Goal: Complete application form

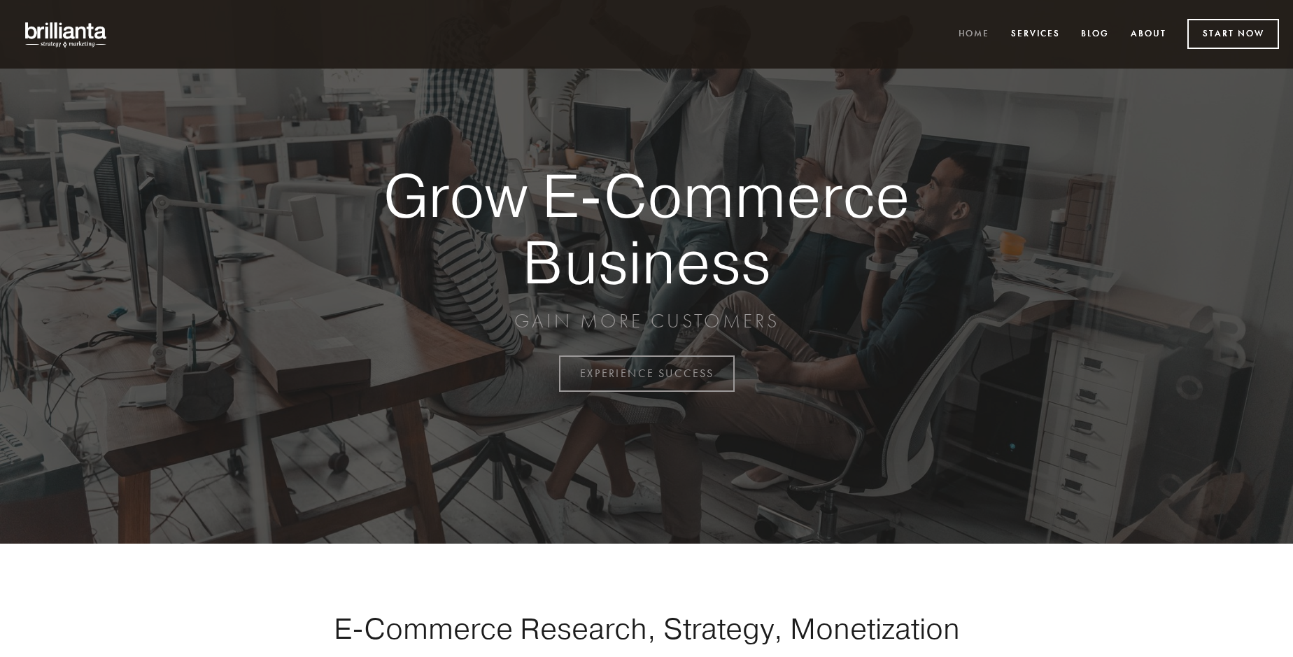
scroll to position [3667, 0]
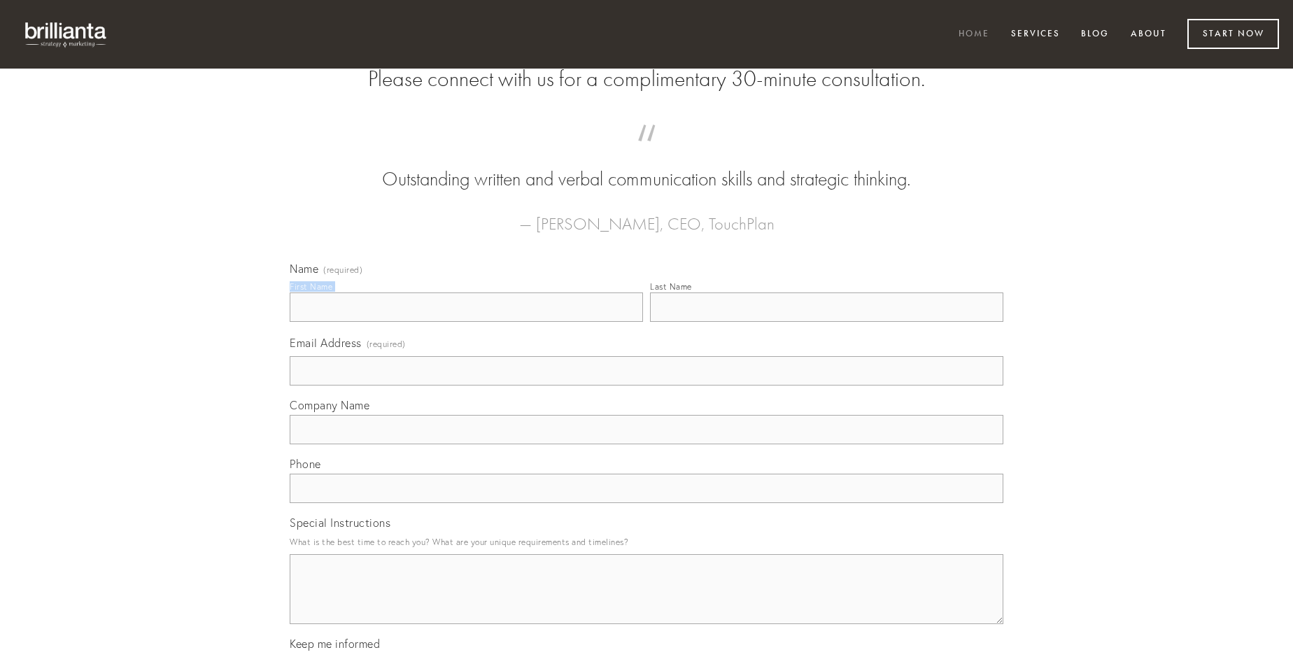
type input "[PERSON_NAME] I"
click at [826, 322] on input "Last Name" at bounding box center [826, 306] width 353 height 29
type input "[PERSON_NAME] I"
click at [646, 385] on input "Email Address (required)" at bounding box center [646, 370] width 713 height 29
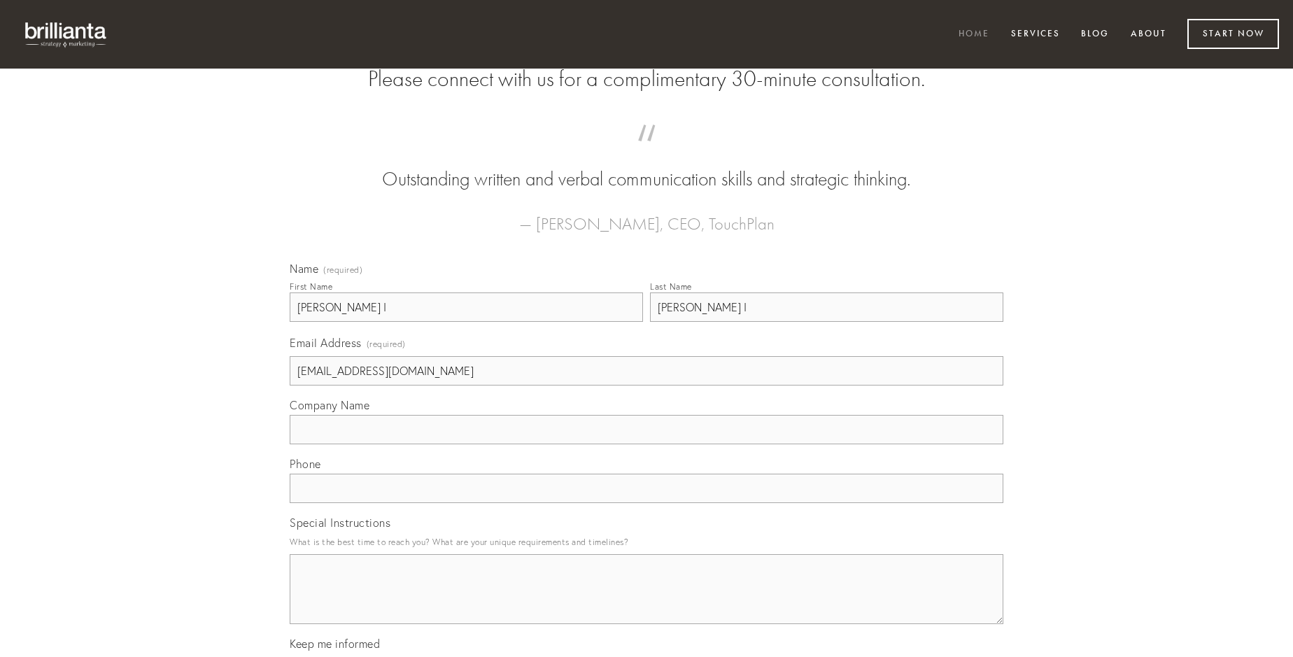
type input "[EMAIL_ADDRESS][DOMAIN_NAME]"
click at [646, 444] on input "Company Name" at bounding box center [646, 429] width 713 height 29
type input "artificiose"
click at [646, 503] on input "text" at bounding box center [646, 488] width 713 height 29
click at [646, 602] on textarea "Special Instructions" at bounding box center [646, 589] width 713 height 70
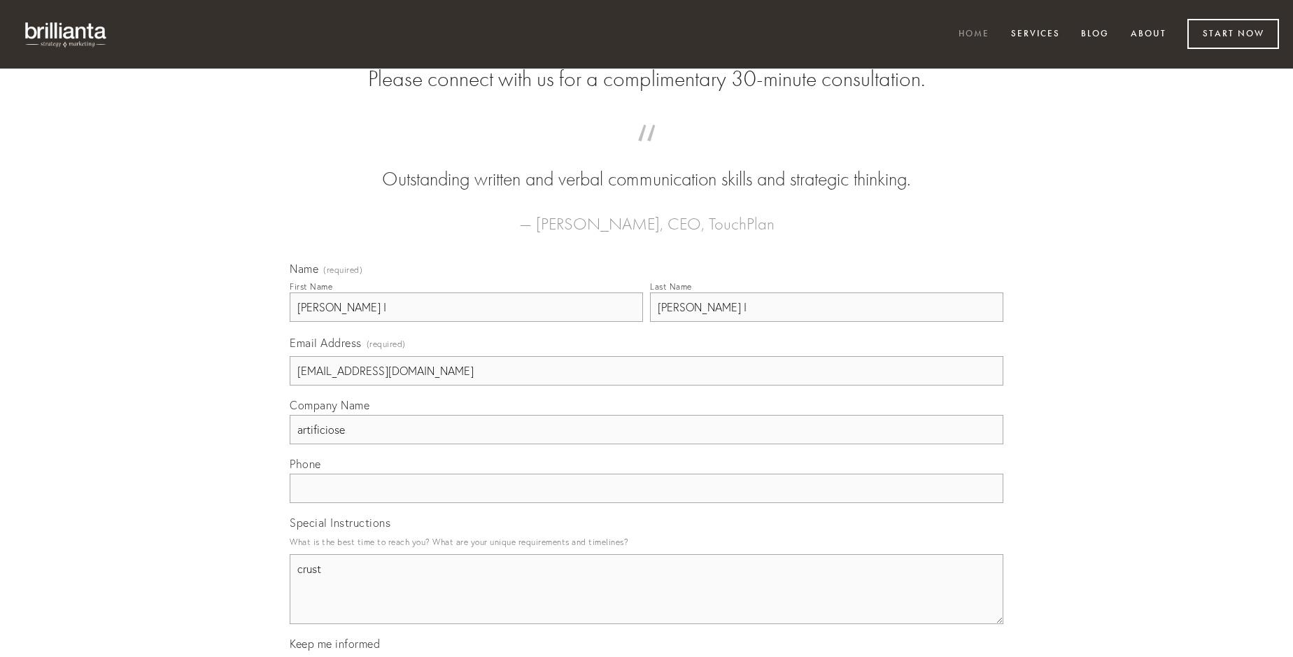
type textarea "crustu"
